Goal: Information Seeking & Learning: Find specific fact

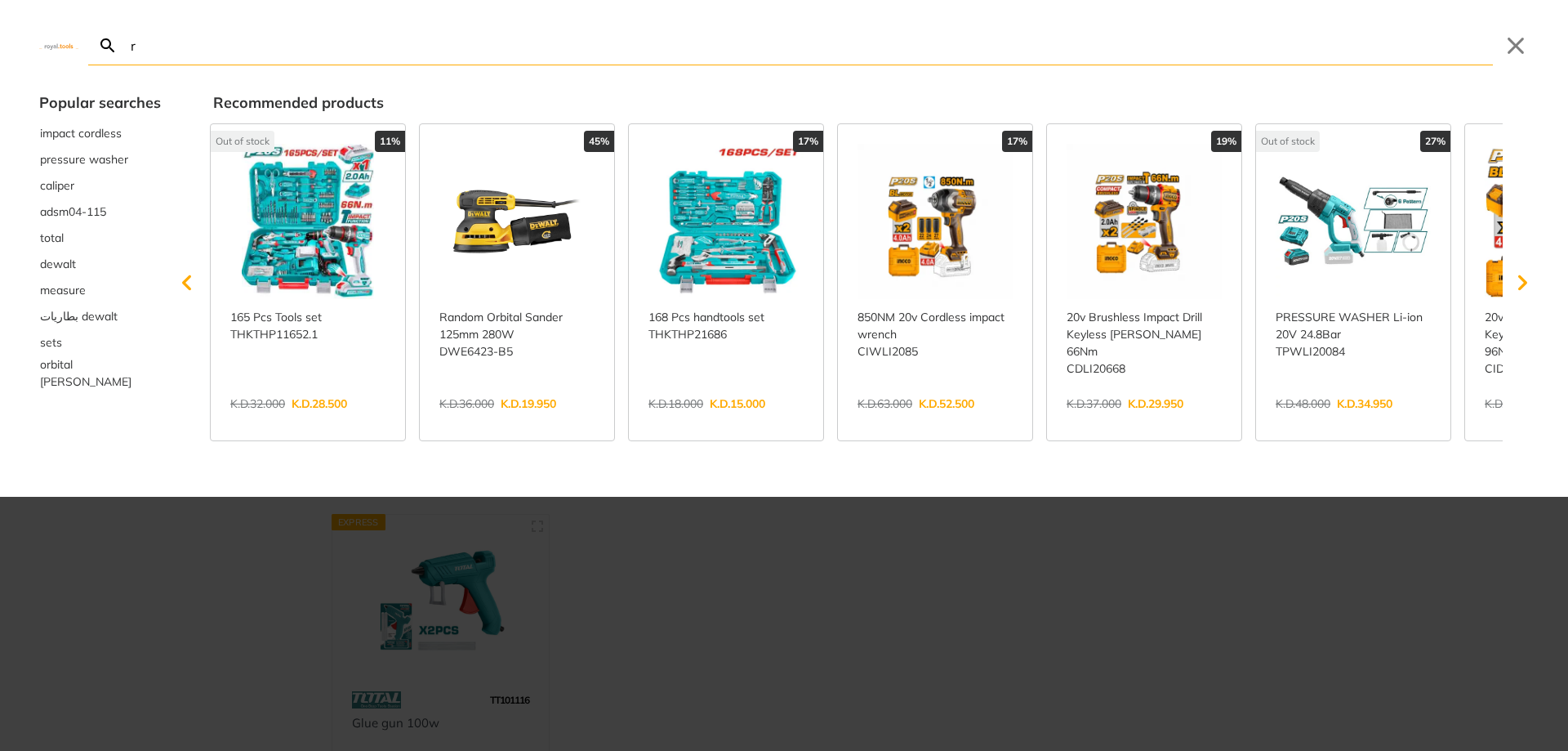
type input "r"
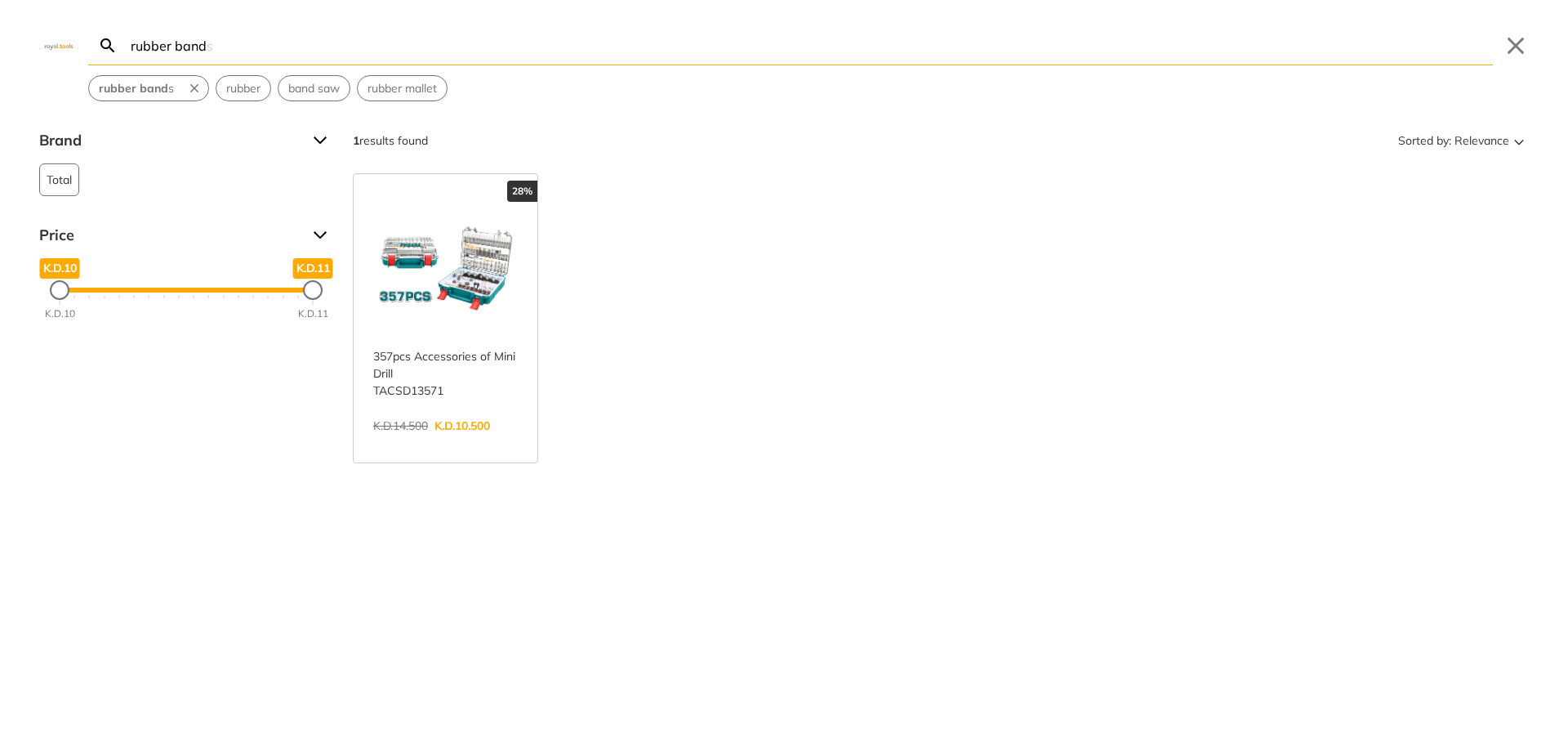
type input "rubber band"
